Goal: Task Accomplishment & Management: Use online tool/utility

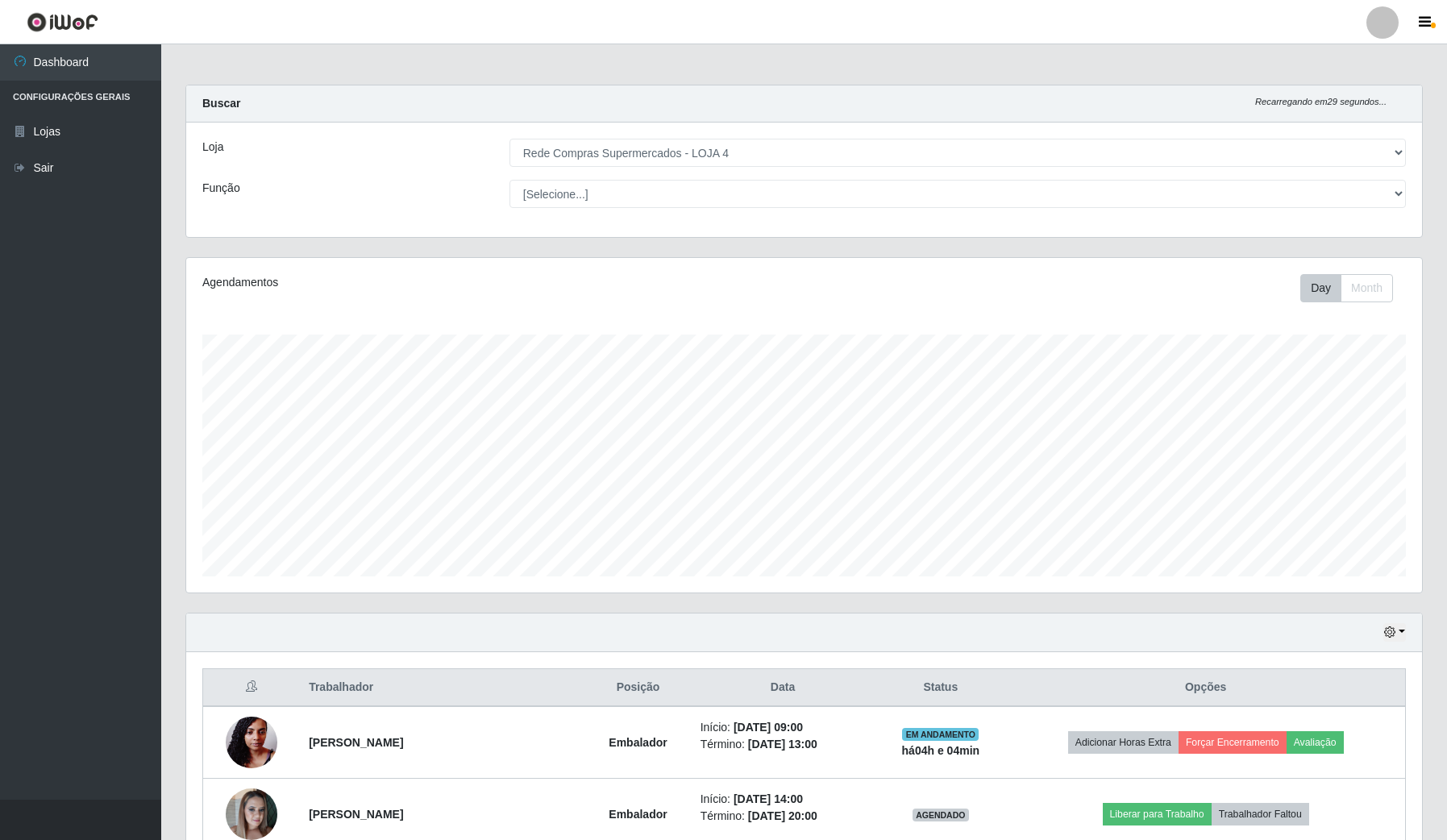
select select "159"
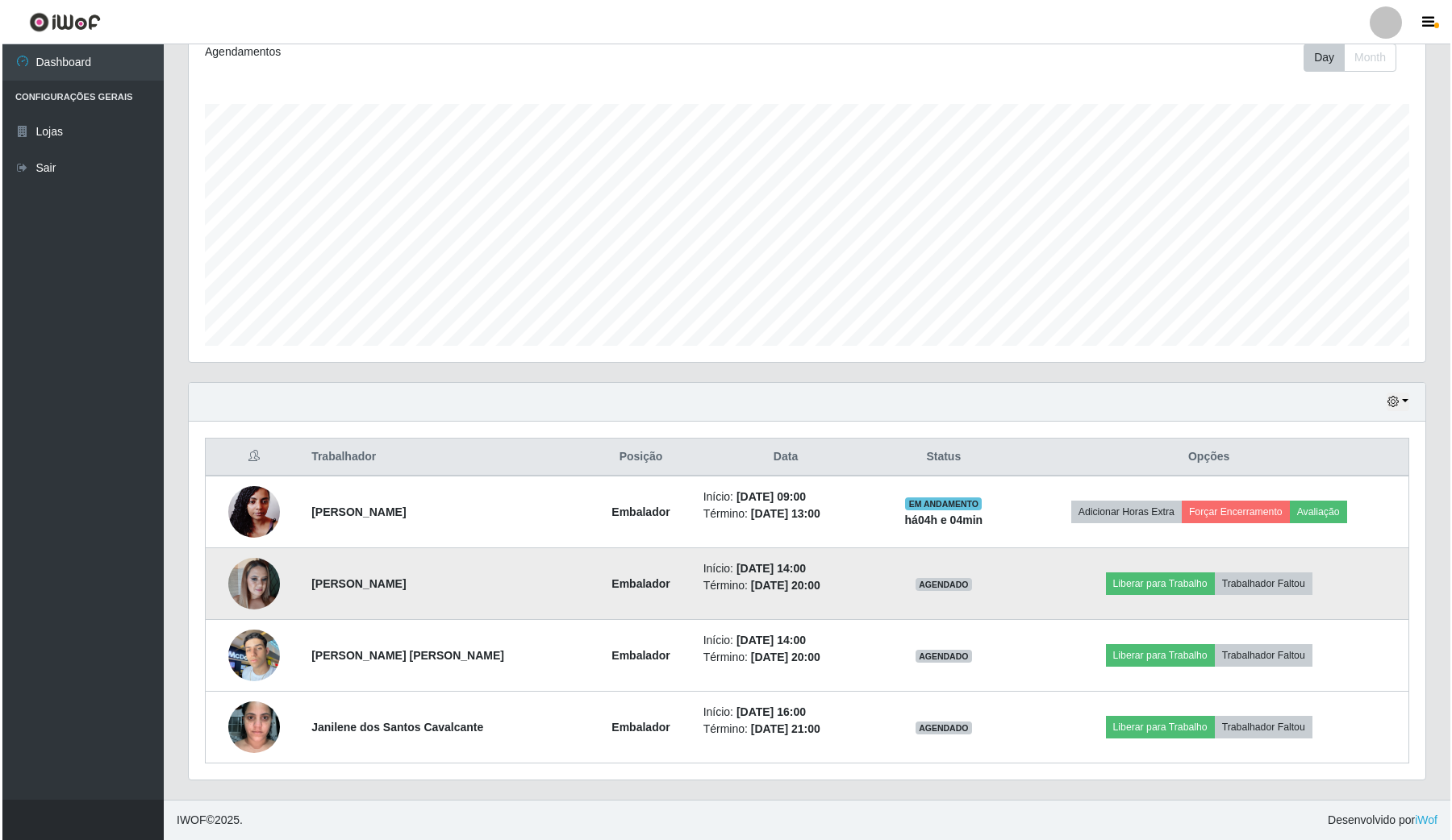
scroll to position [336, 1236]
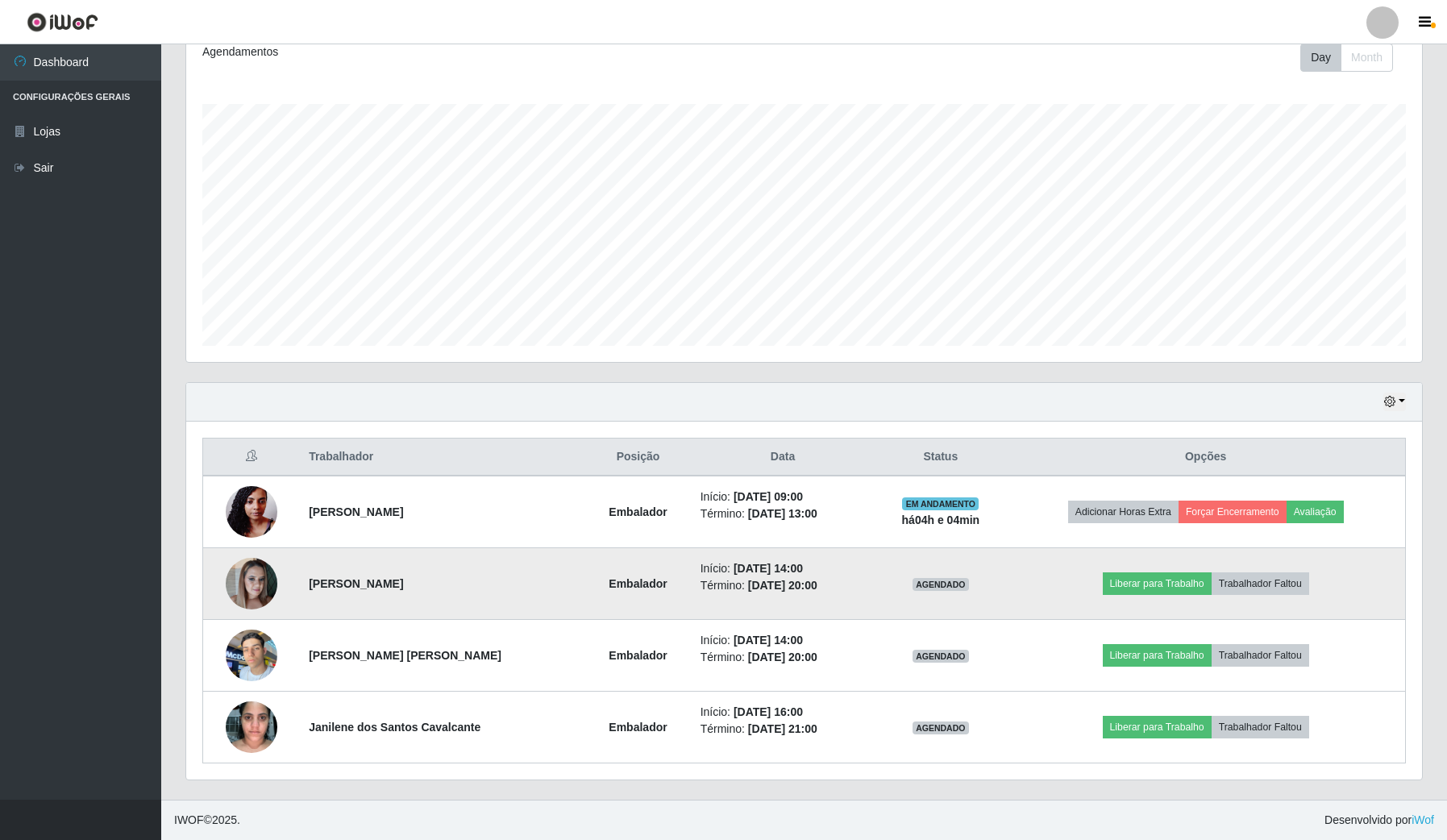
click at [248, 578] on img at bounding box center [251, 583] width 52 height 59
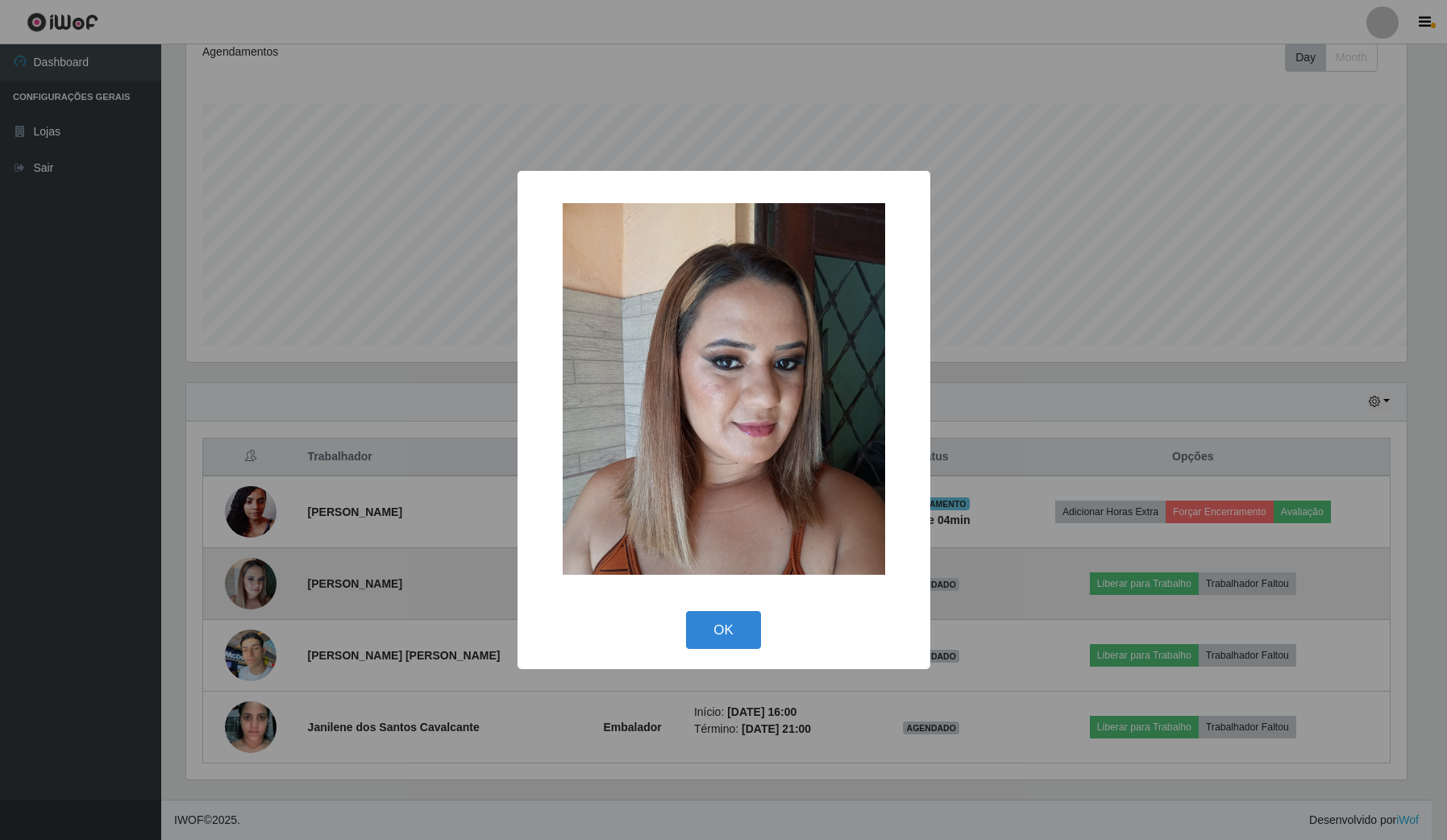
scroll to position [336, 1224]
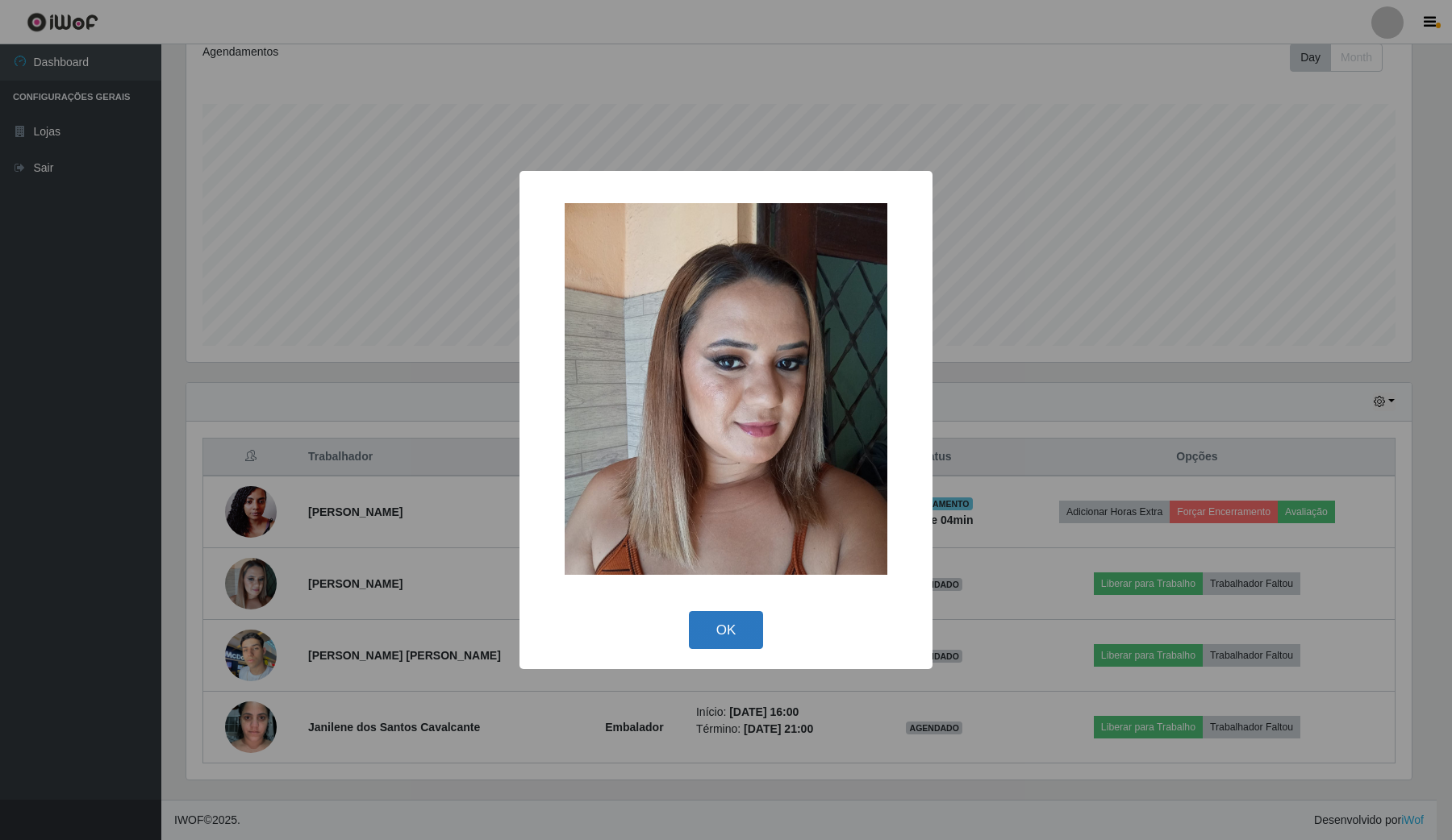
click at [735, 624] on button "OK" at bounding box center [726, 630] width 75 height 38
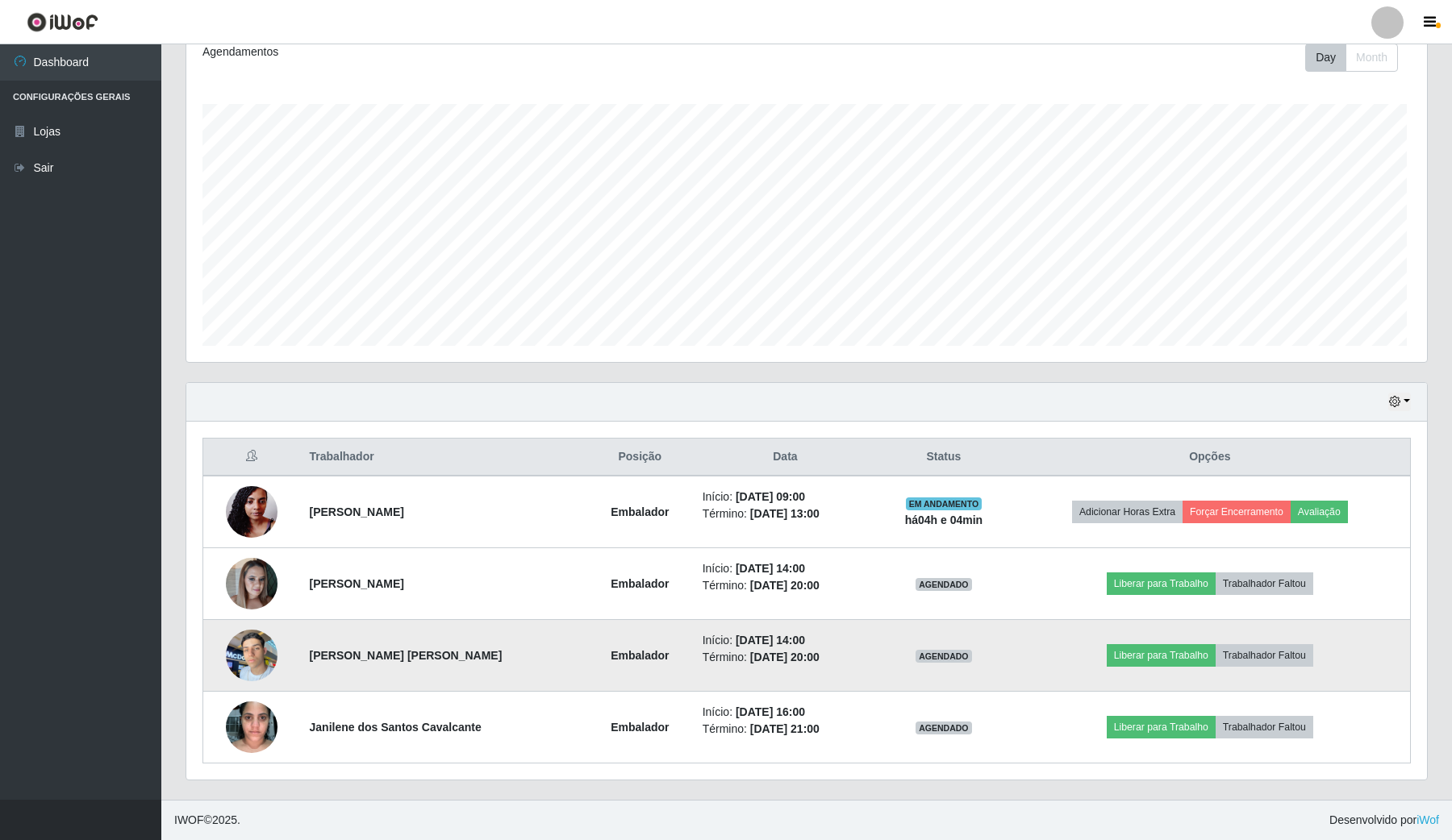
scroll to position [336, 1236]
click at [239, 670] on img at bounding box center [251, 655] width 52 height 69
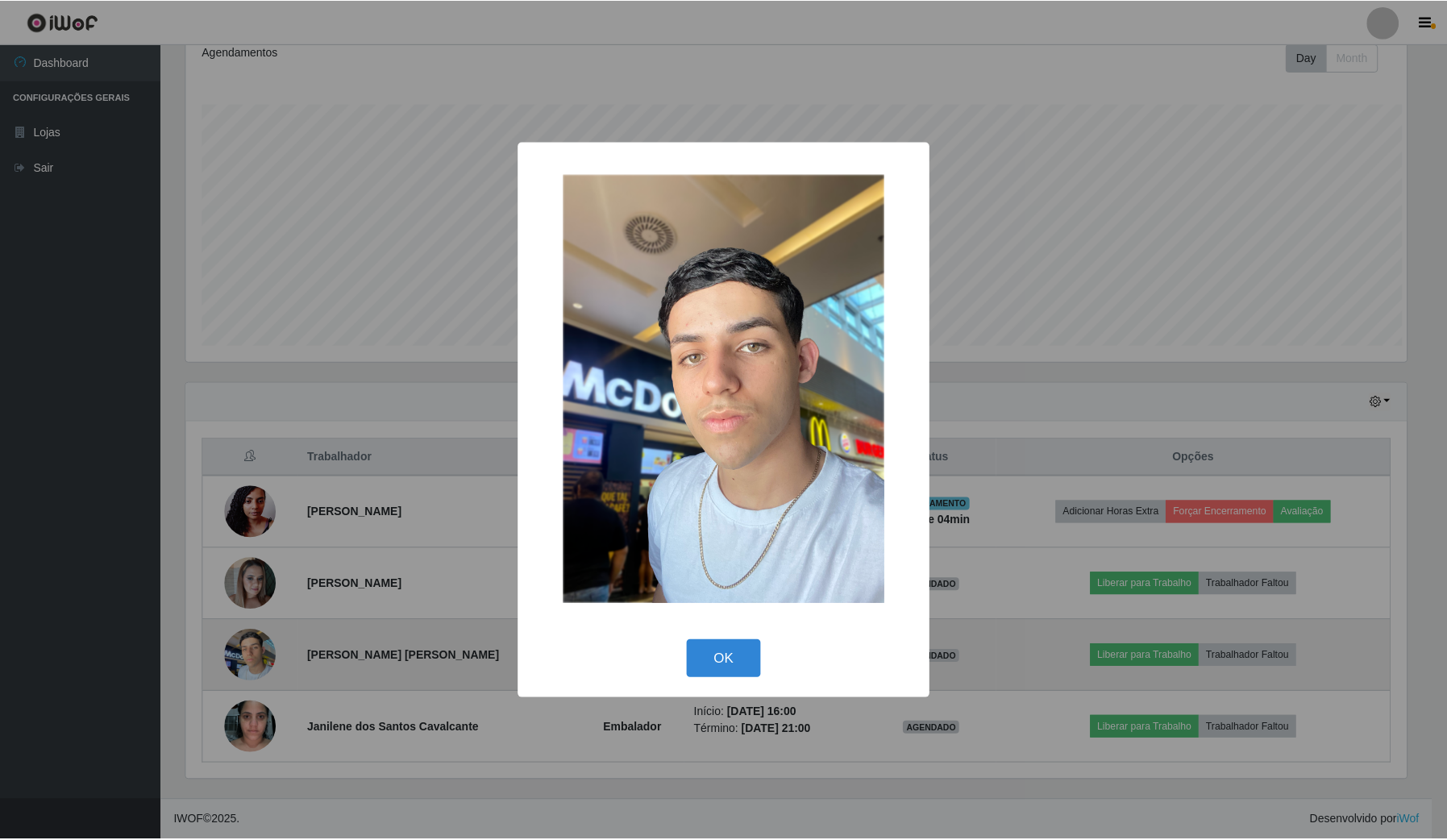
scroll to position [336, 1224]
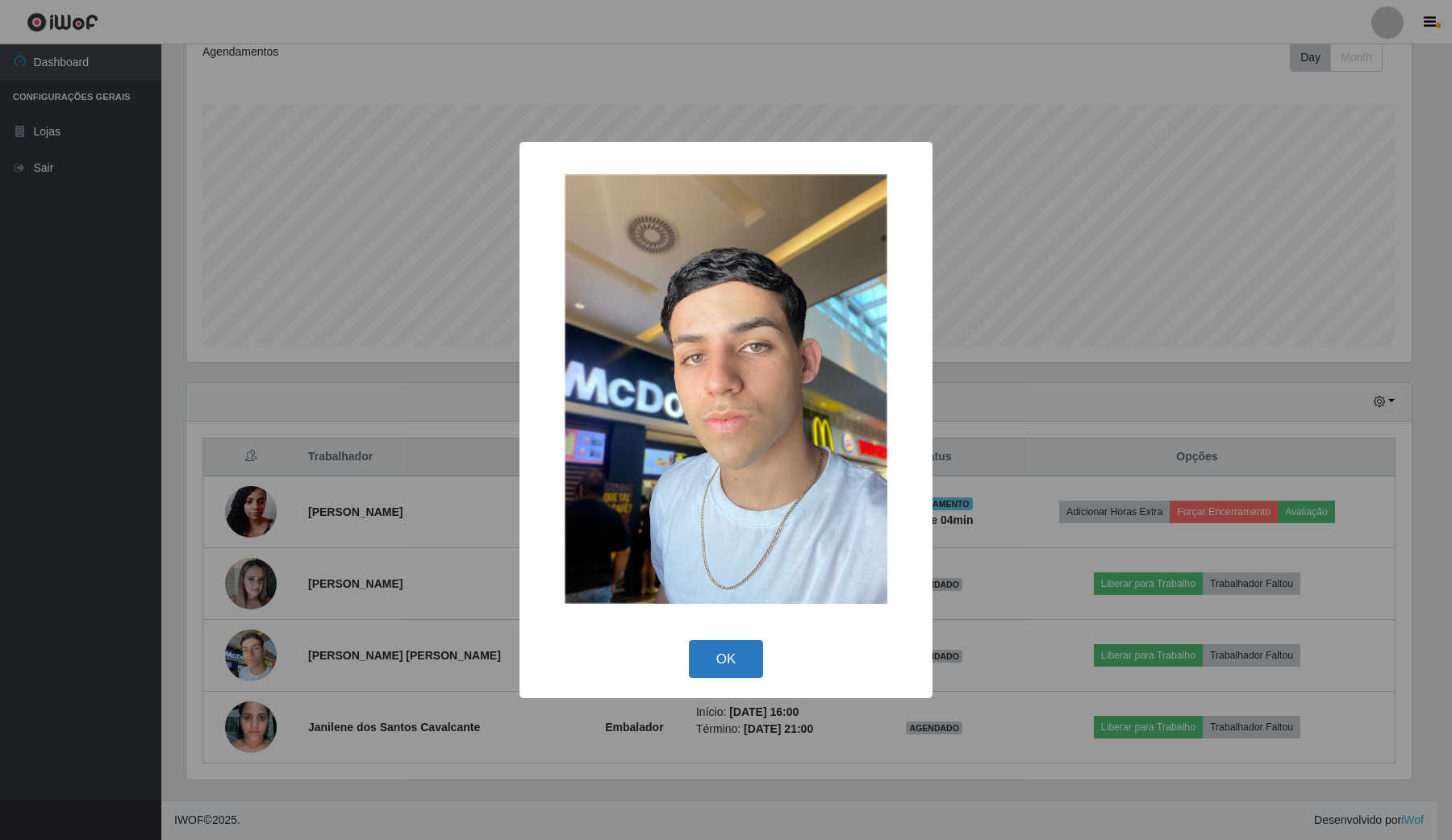
click at [726, 659] on button "OK" at bounding box center [726, 659] width 75 height 38
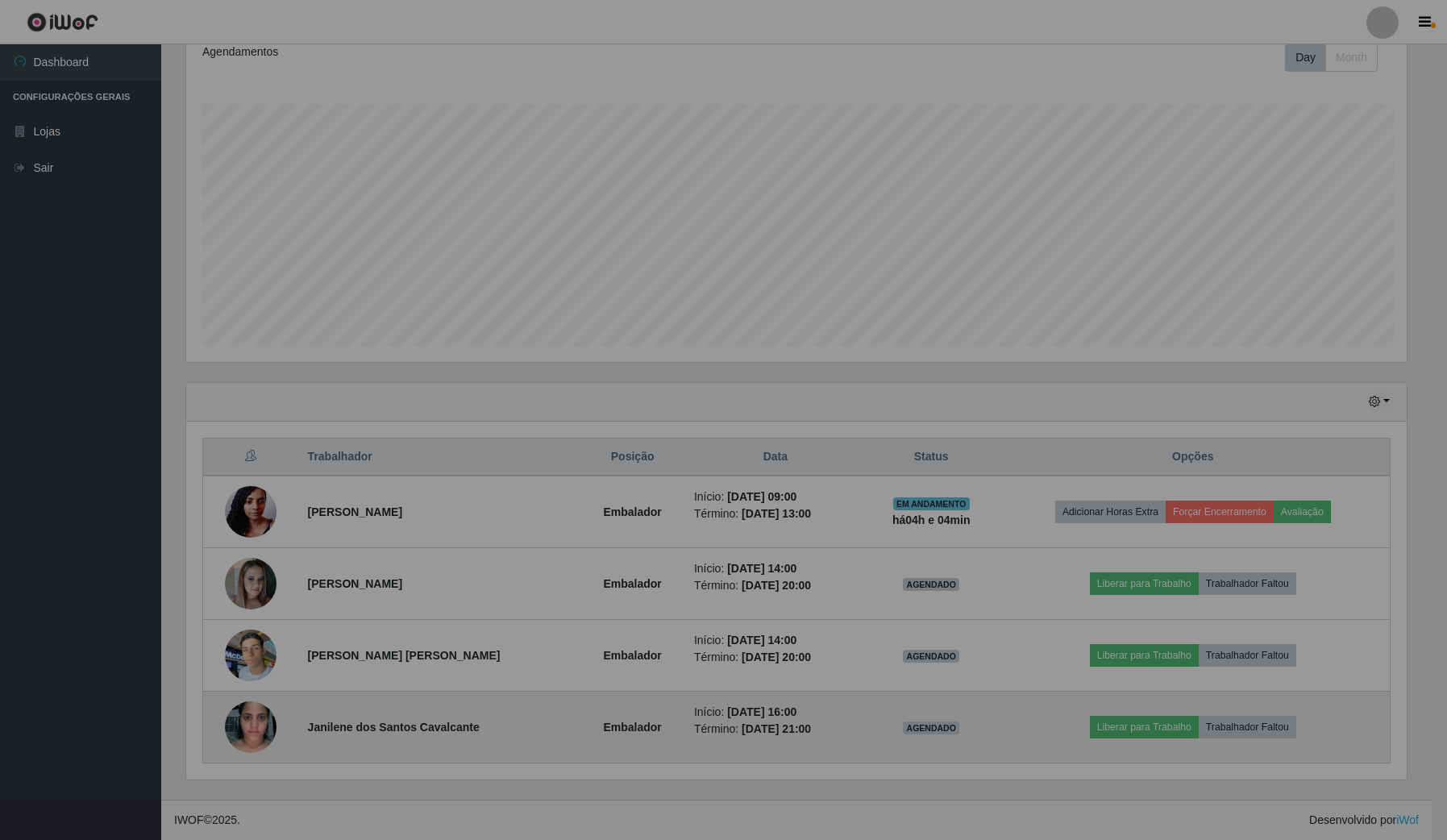
scroll to position [336, 1235]
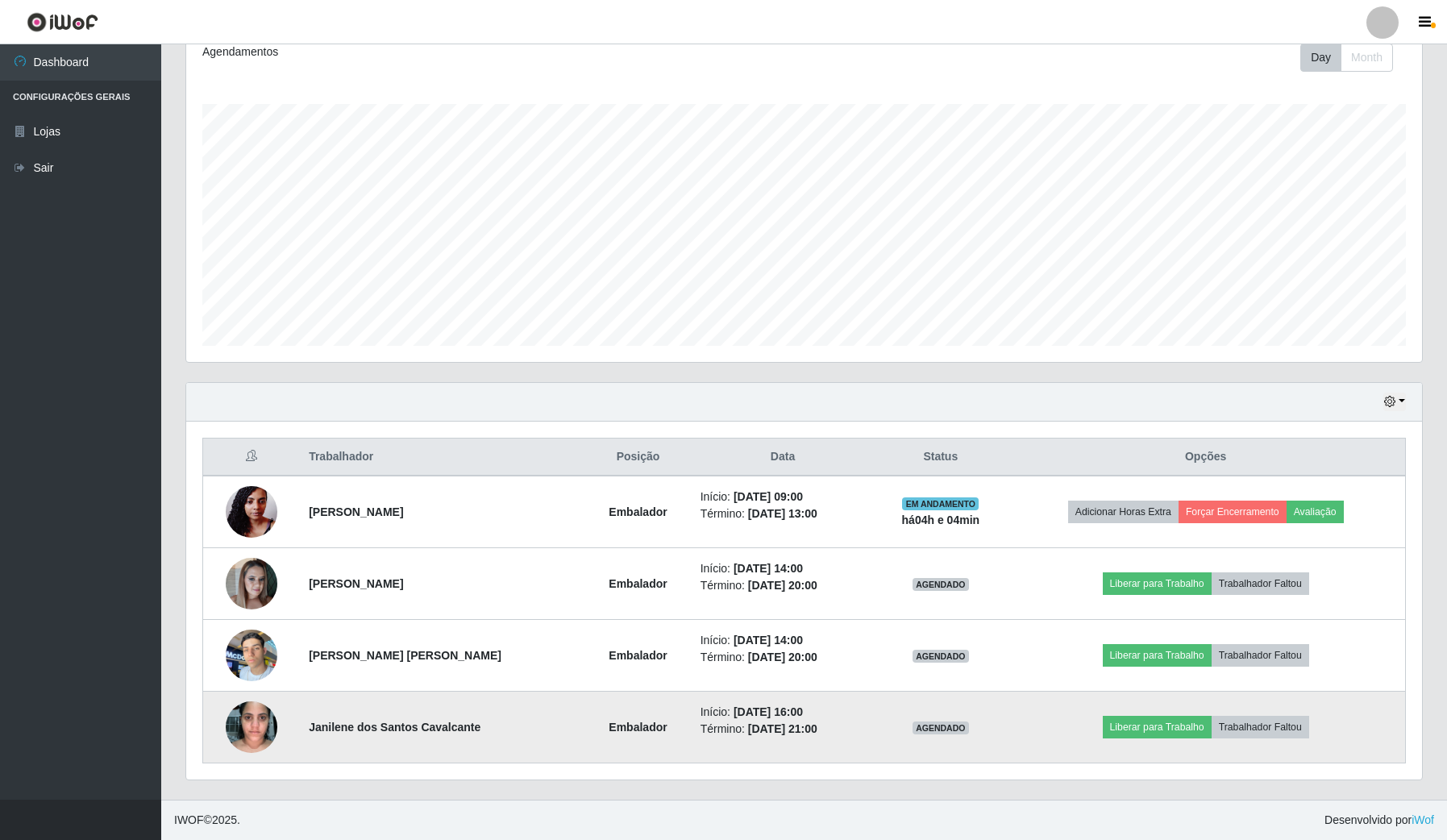
click at [247, 726] on img at bounding box center [251, 726] width 52 height 69
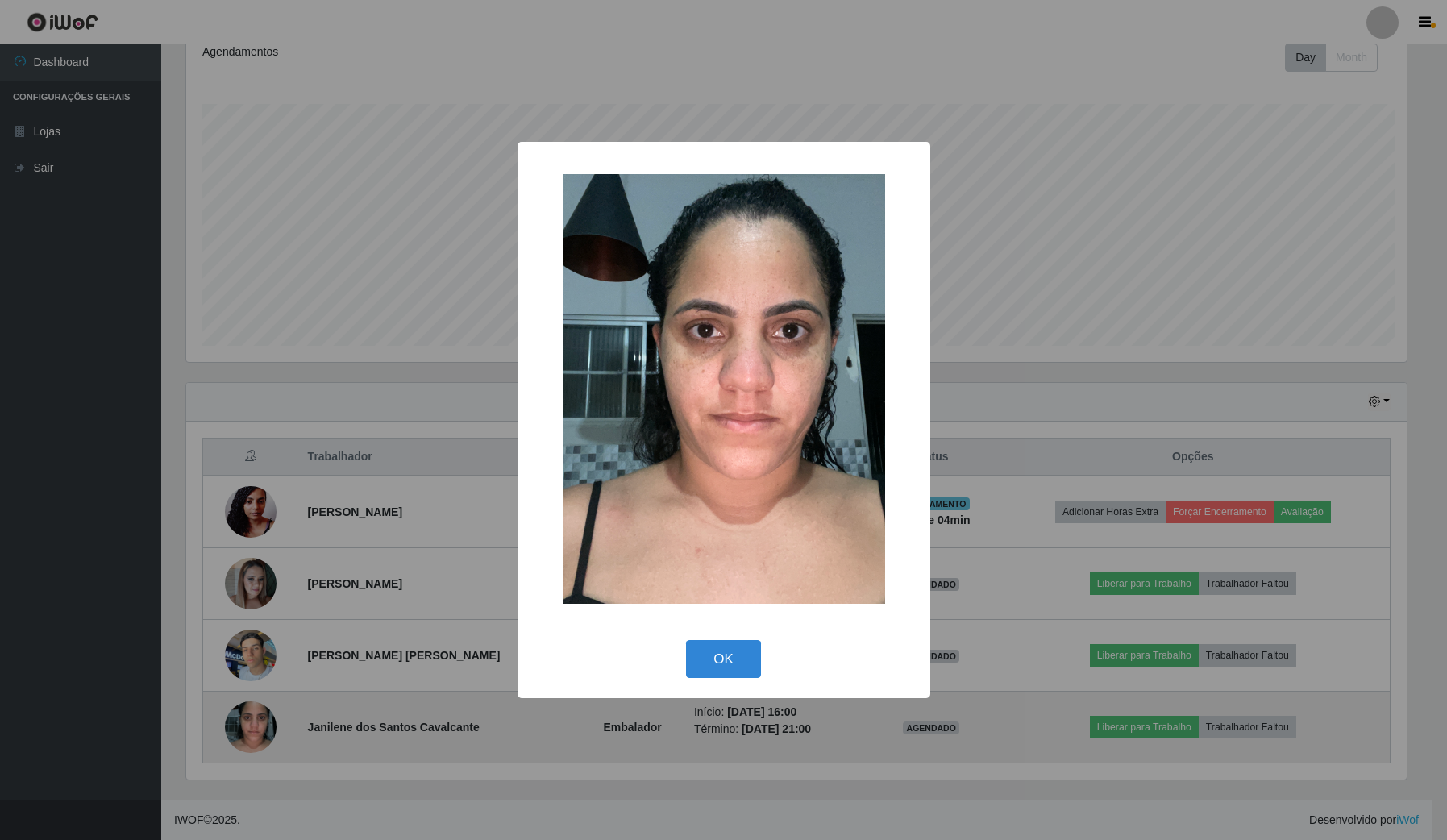
scroll to position [336, 1224]
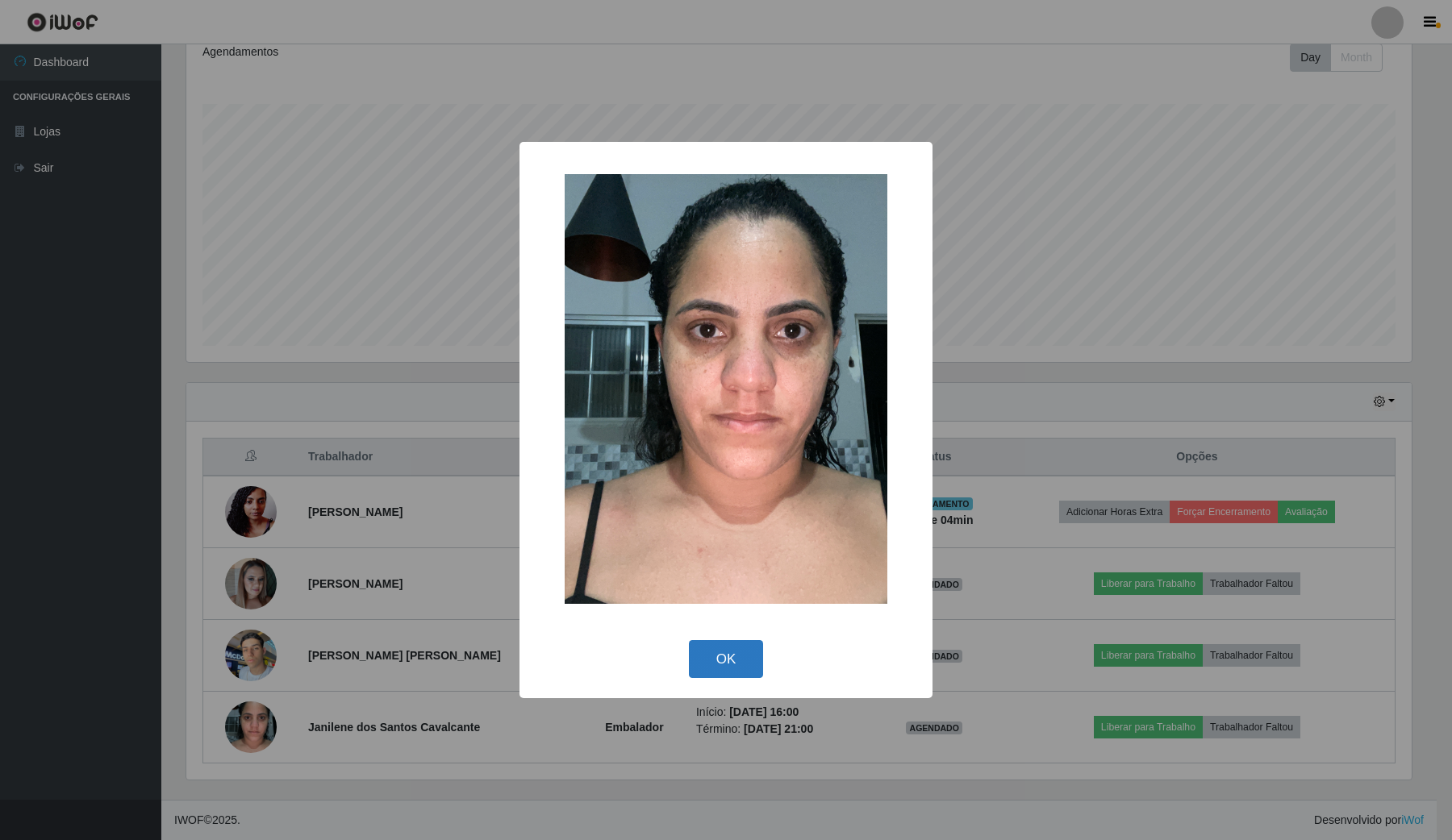
drag, startPoint x: 728, startPoint y: 674, endPoint x: 739, endPoint y: 655, distance: 22.0
click at [732, 661] on button "OK" at bounding box center [726, 659] width 75 height 38
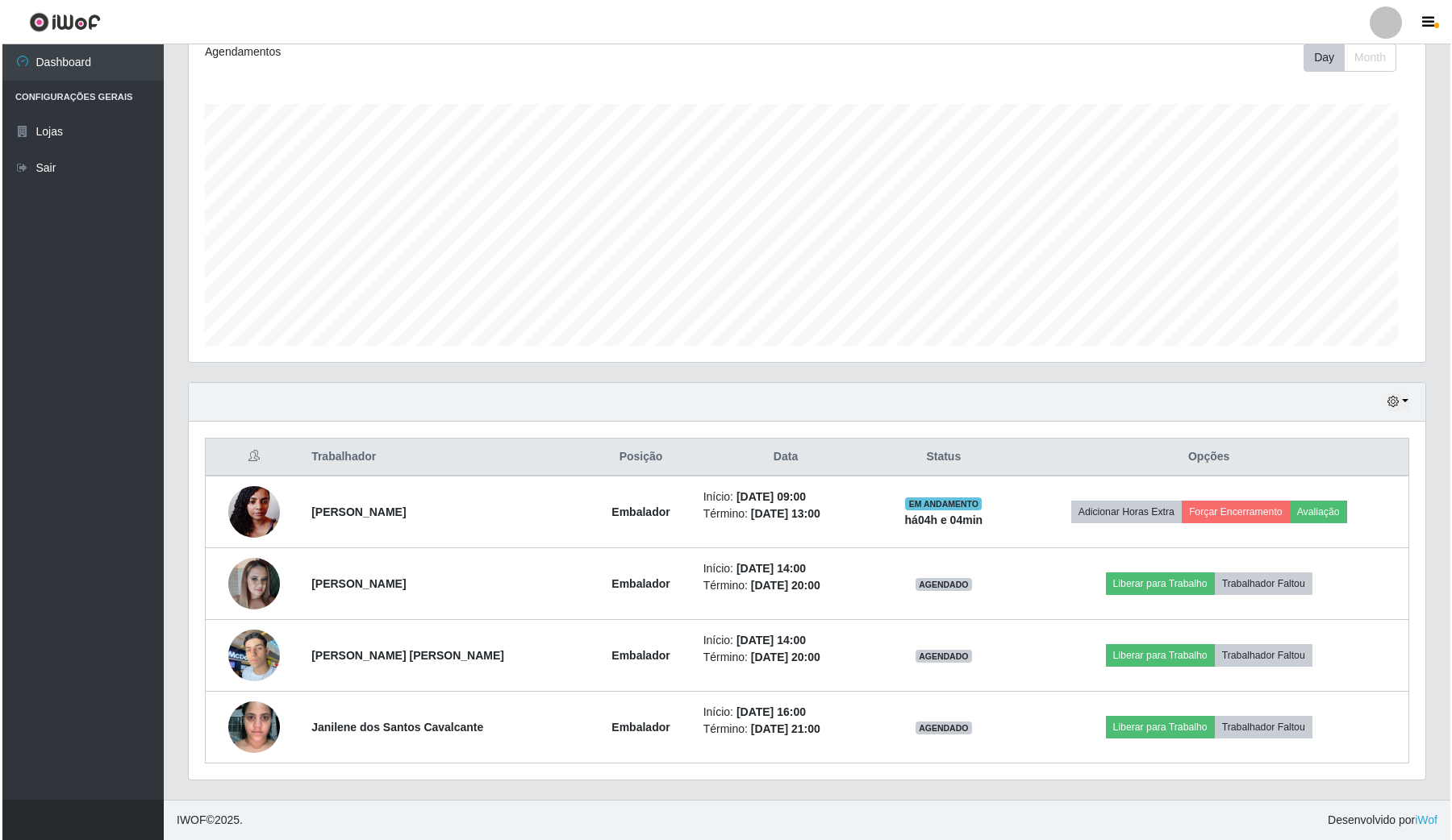
scroll to position [336, 1236]
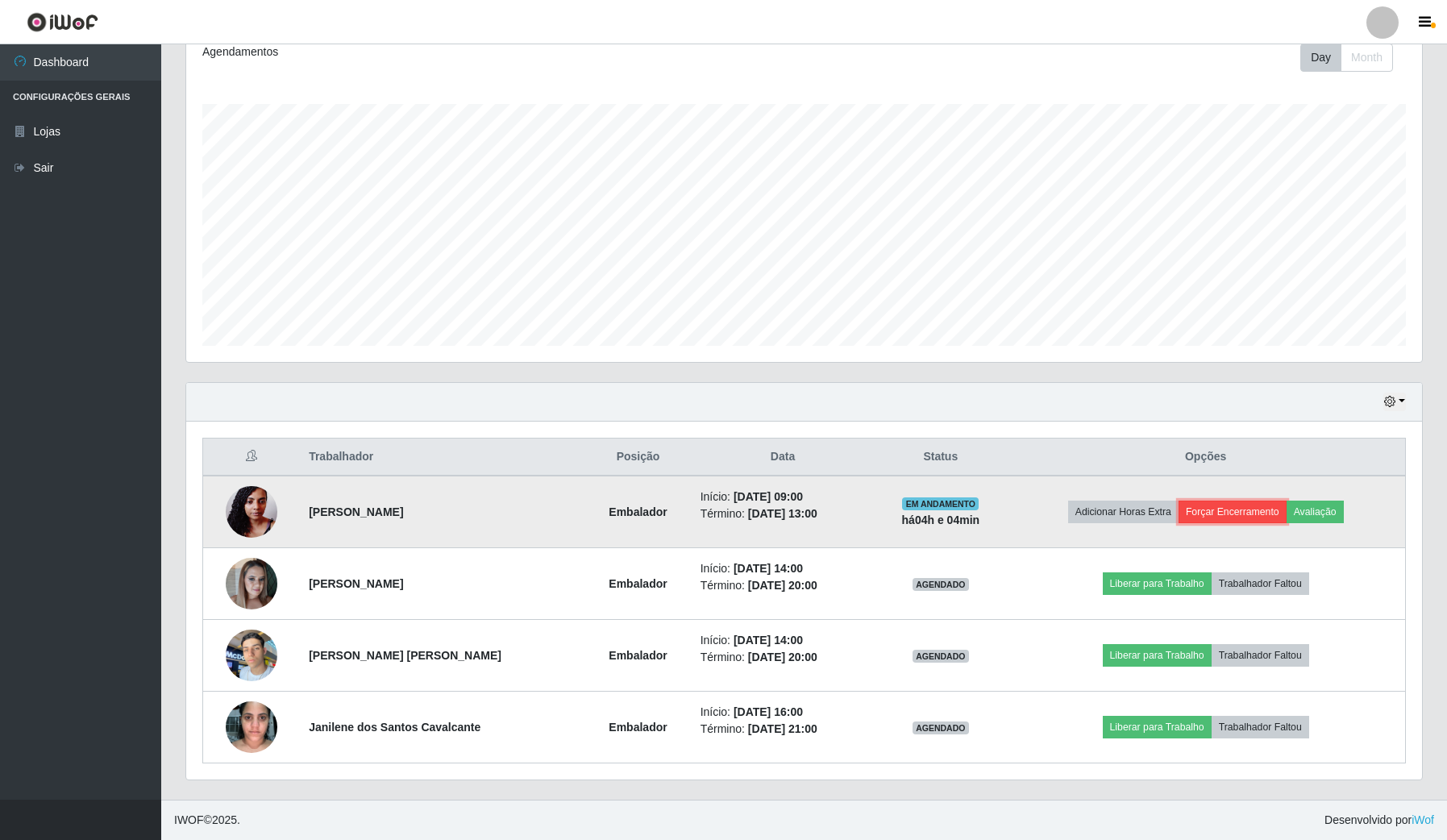
click at [1258, 514] on button "Forçar Encerramento" at bounding box center [1232, 512] width 108 height 23
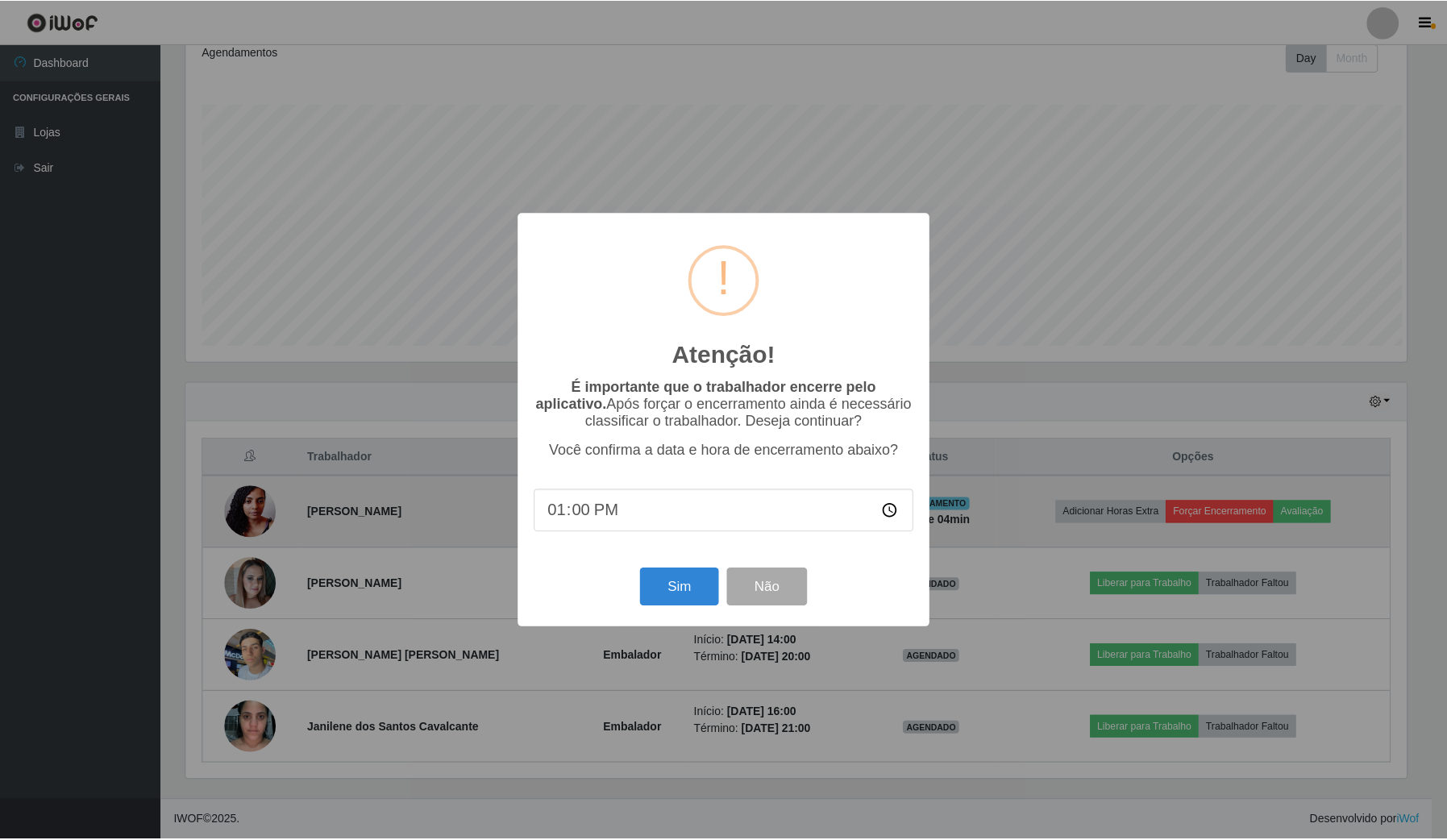
scroll to position [336, 1224]
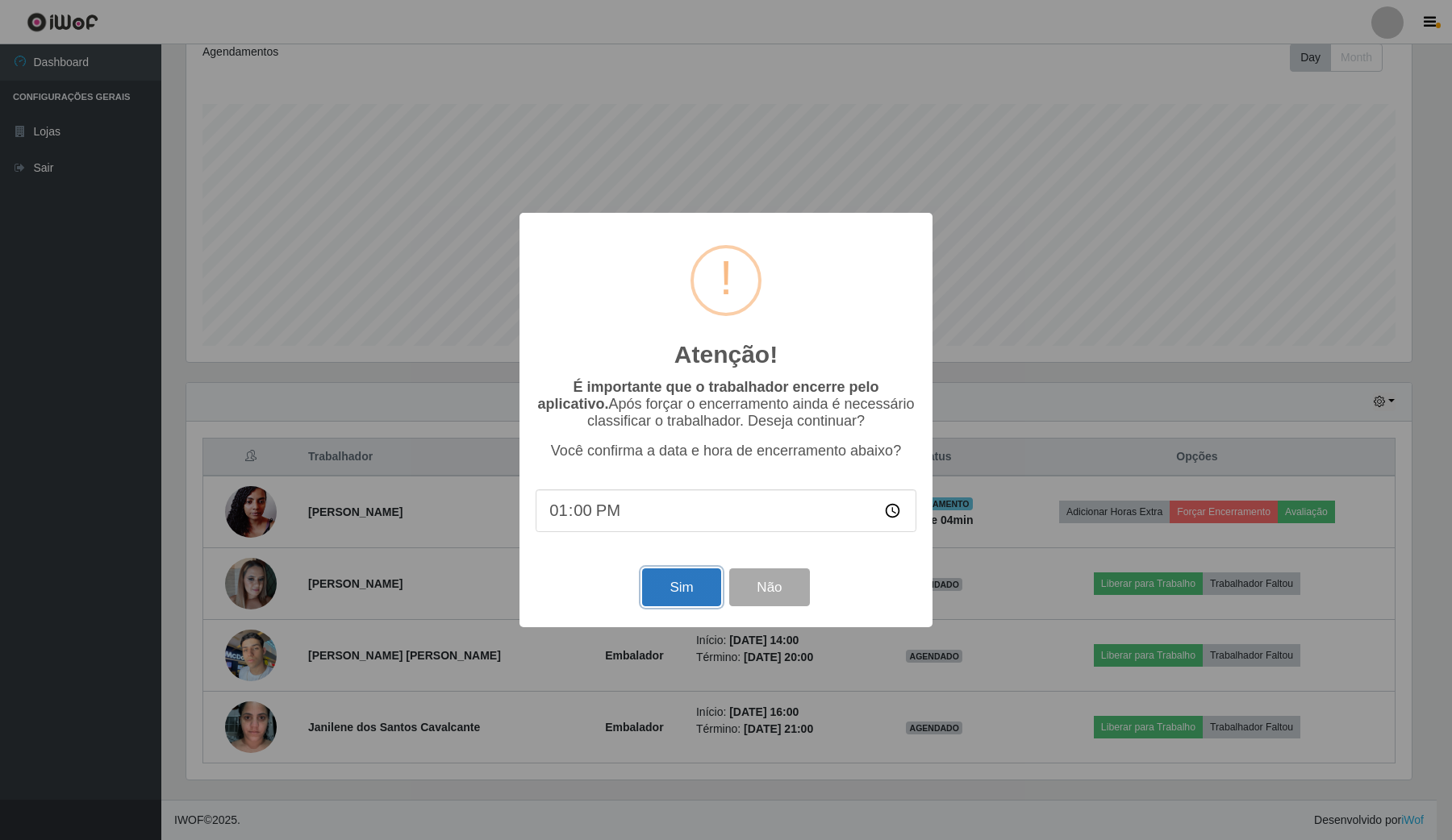
click at [655, 595] on button "Sim" at bounding box center [680, 587] width 78 height 38
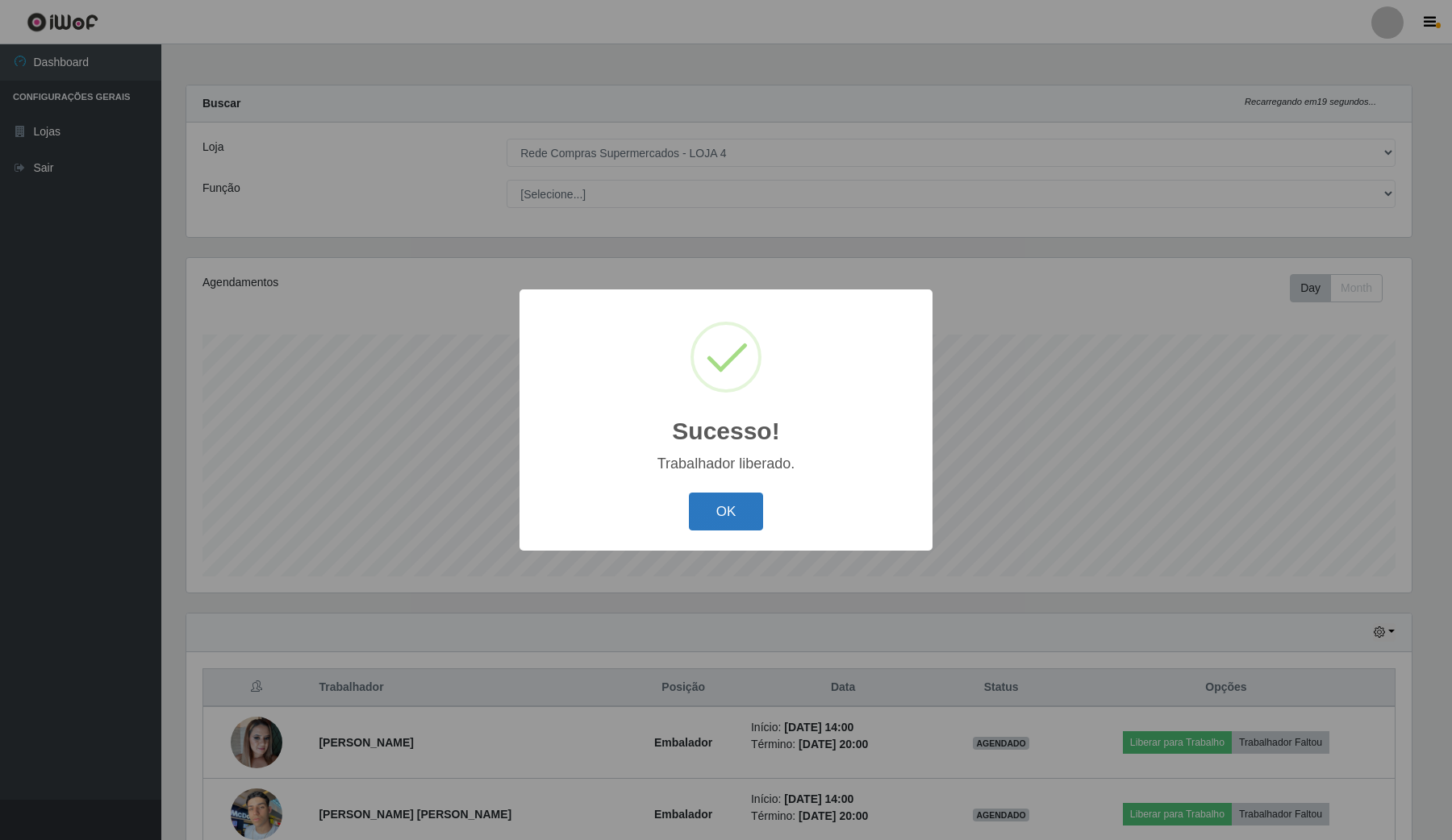
click at [727, 518] on button "OK" at bounding box center [726, 512] width 75 height 38
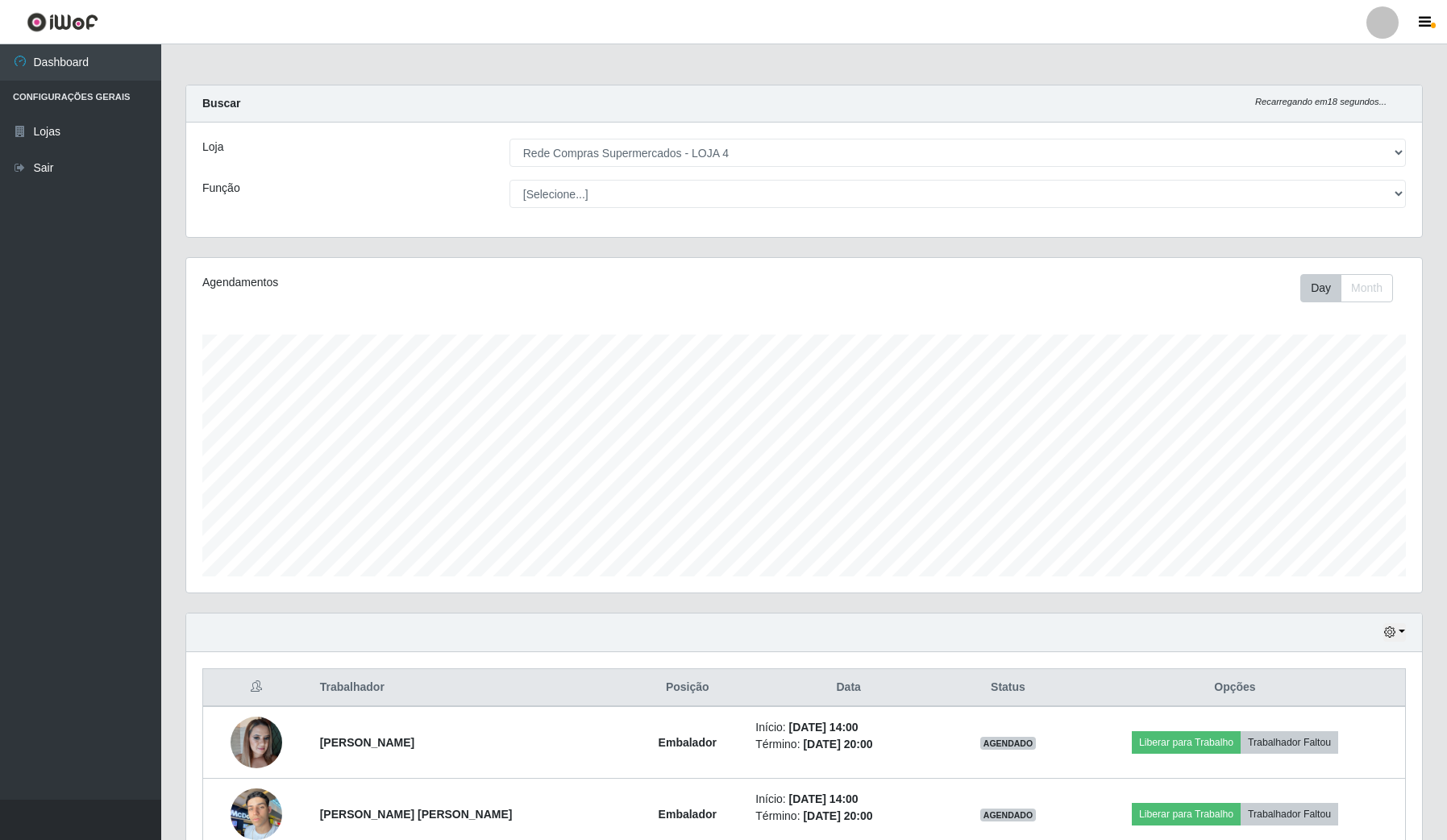
scroll to position [161, 0]
